Goal: Task Accomplishment & Management: Manage account settings

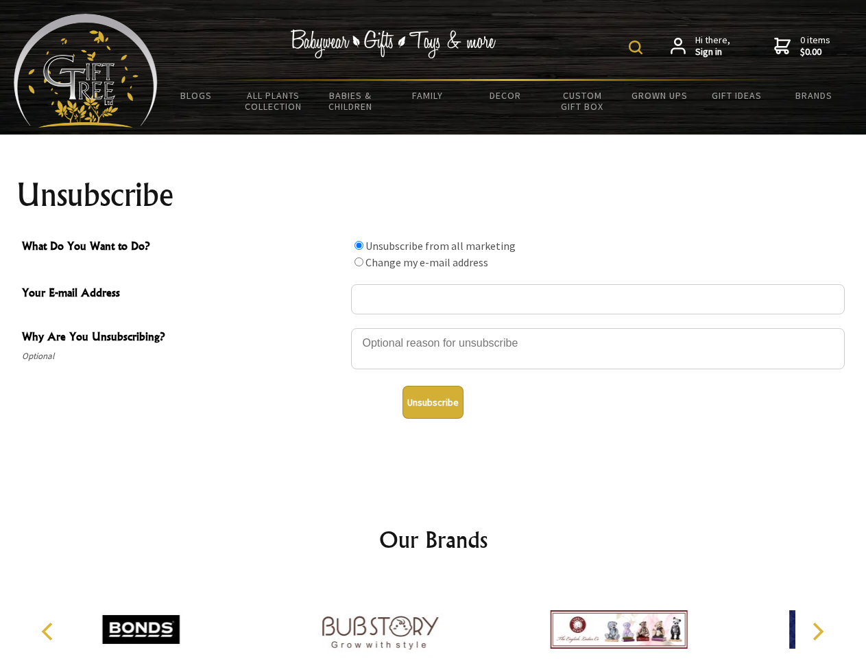
click at [638, 47] on img at bounding box center [636, 47] width 14 height 14
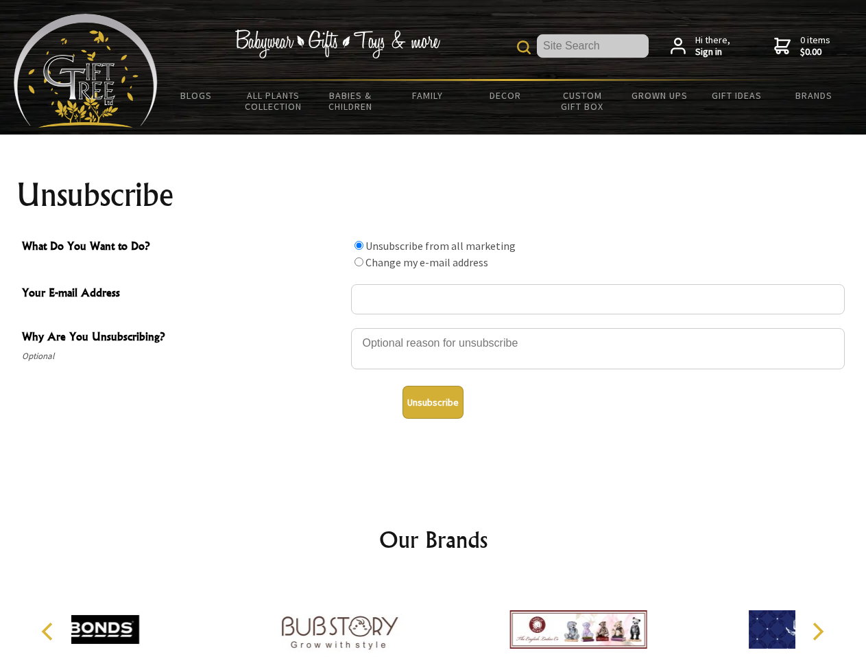
click at [434, 327] on div at bounding box center [598, 351] width 494 height 48
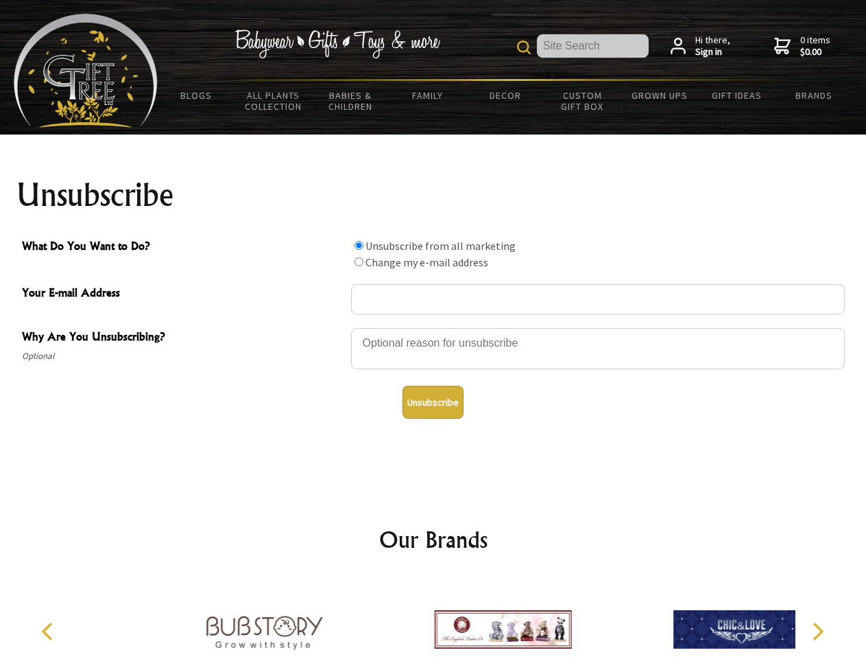
click at [359, 245] on input "What Do You Want to Do?" at bounding box center [359, 245] width 9 height 9
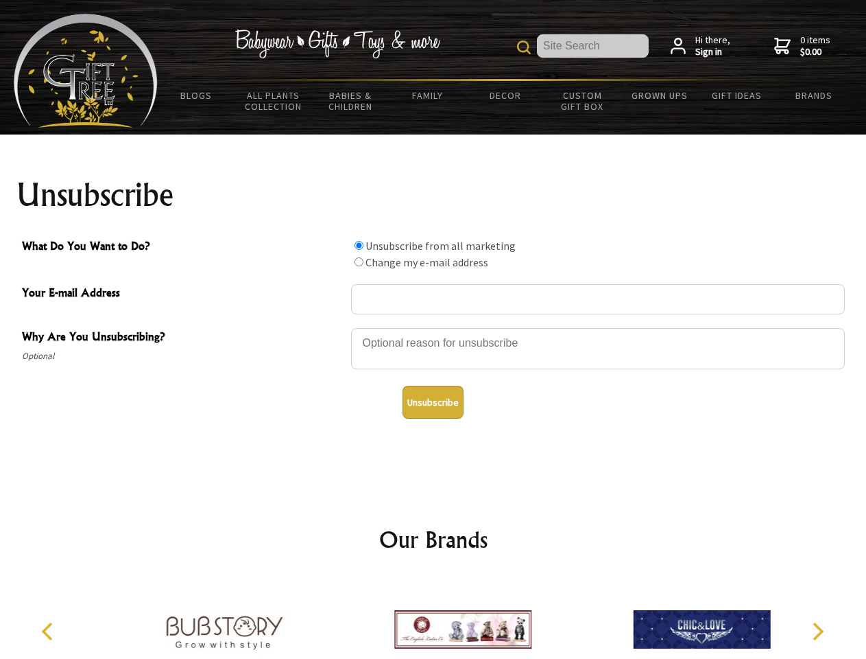
click at [359, 261] on input "What Do You Want to Do?" at bounding box center [359, 261] width 9 height 9
radio input "true"
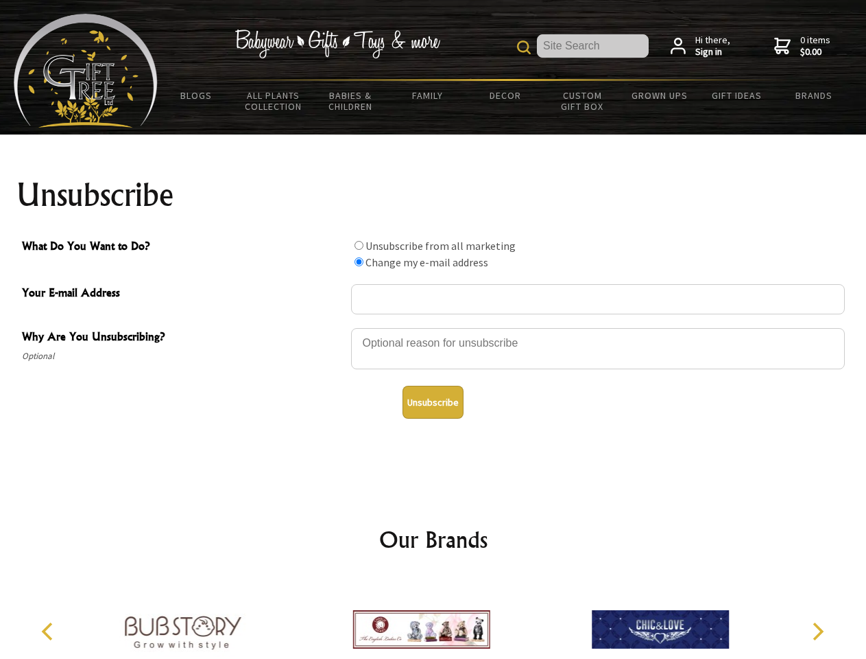
click at [433, 402] on button "Unsubscribe" at bounding box center [433, 402] width 61 height 33
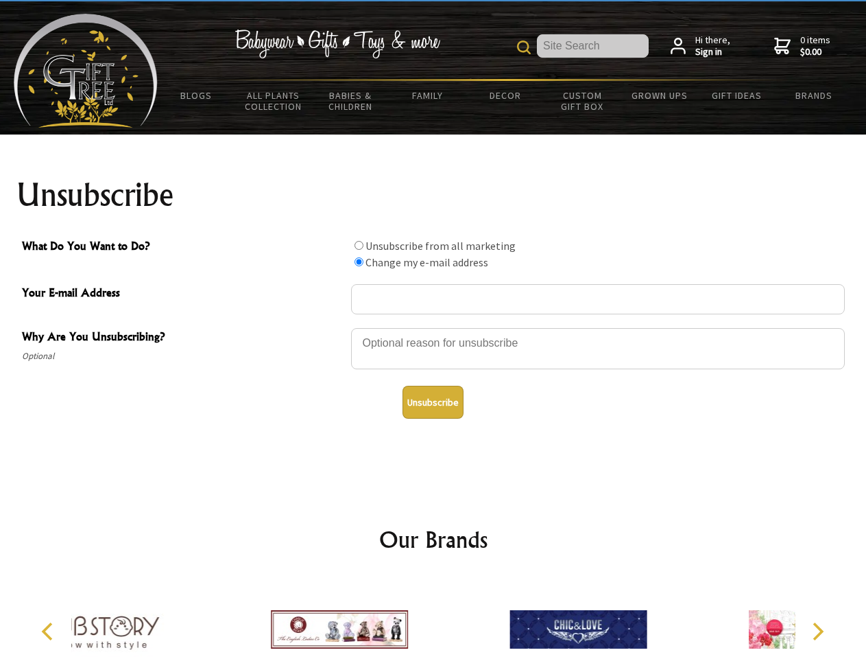
click at [49, 631] on icon "Previous" at bounding box center [49, 631] width 18 height 18
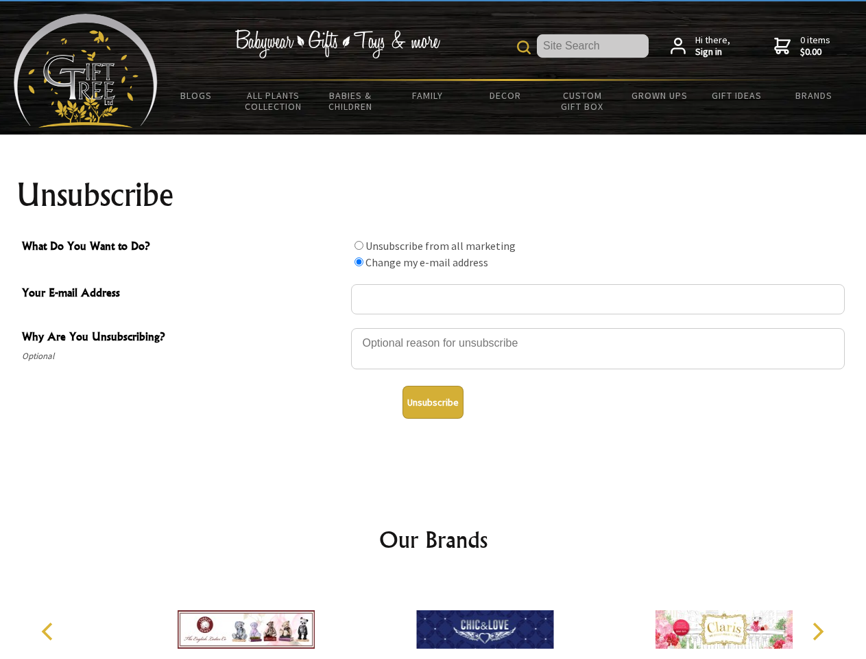
click at [818, 631] on icon "Next" at bounding box center [817, 631] width 18 height 18
